Goal: Transaction & Acquisition: Purchase product/service

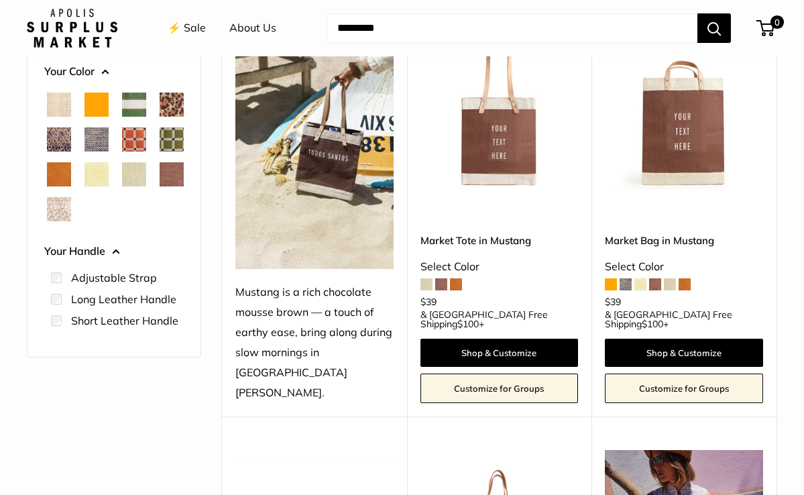
scroll to position [207, 0]
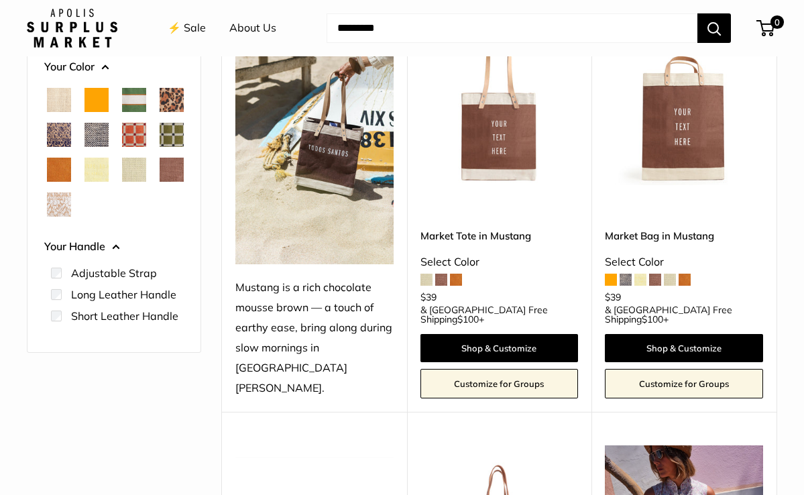
click at [425, 273] on span at bounding box center [426, 279] width 12 height 12
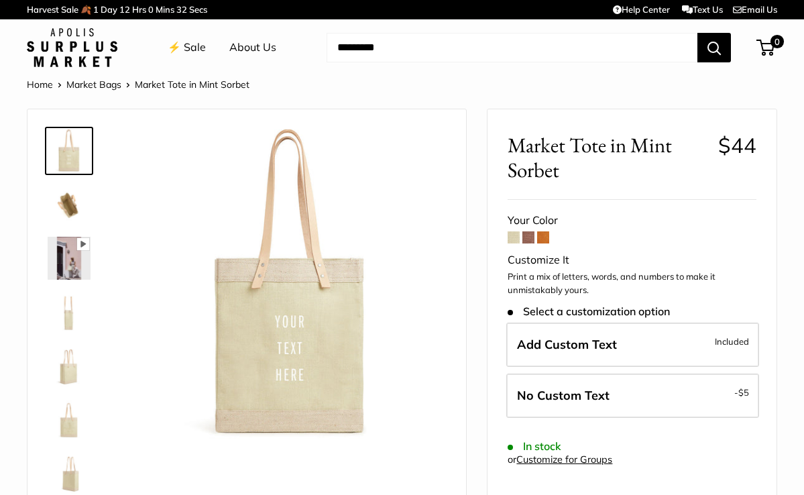
click at [531, 235] on span at bounding box center [528, 237] width 12 height 12
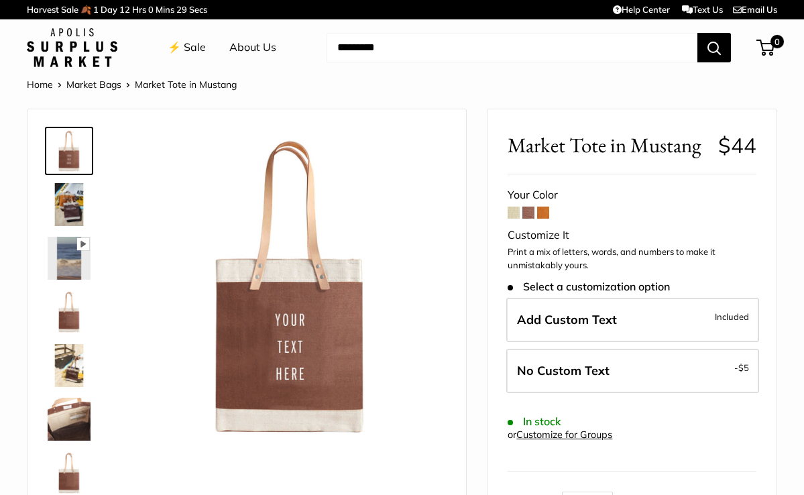
click at [547, 215] on span at bounding box center [543, 212] width 12 height 12
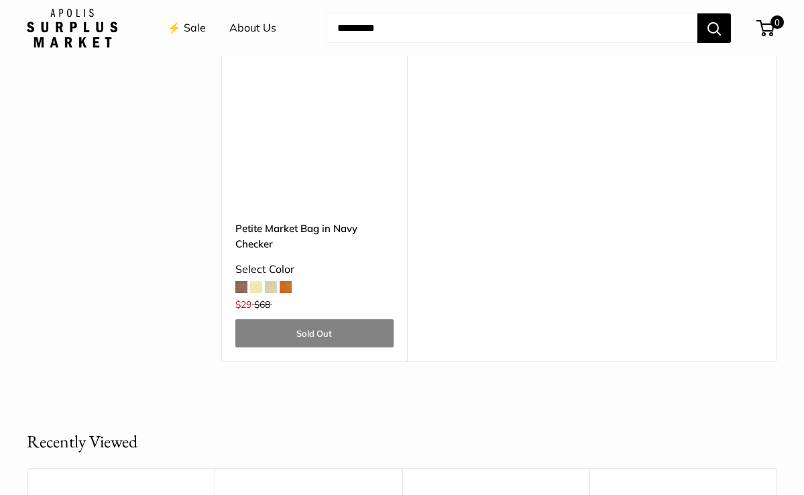
scroll to position [3803, 0]
